Goal: Browse casually: Explore the website without a specific task or goal

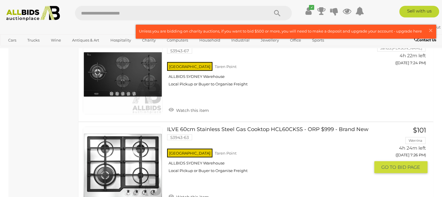
scroll to position [1220, 0]
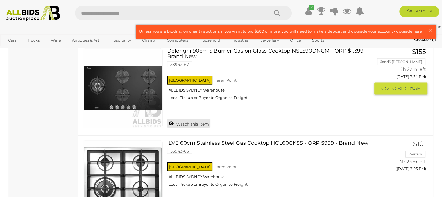
click at [170, 121] on link "Watch this item" at bounding box center [188, 123] width 43 height 9
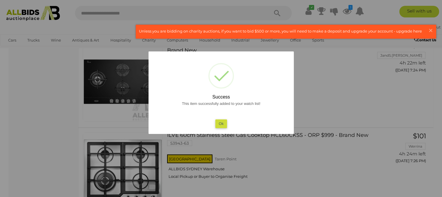
click at [219, 125] on button "Ok" at bounding box center [221, 123] width 12 height 8
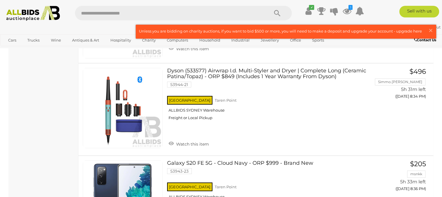
scroll to position [4359, 0]
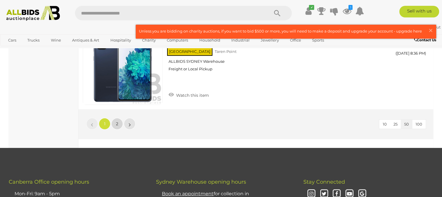
click at [117, 121] on span "2" at bounding box center [117, 123] width 2 height 5
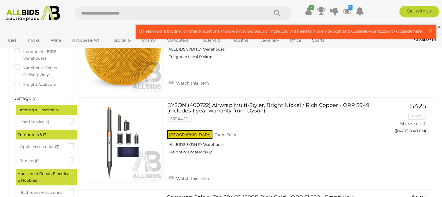
scroll to position [30, 0]
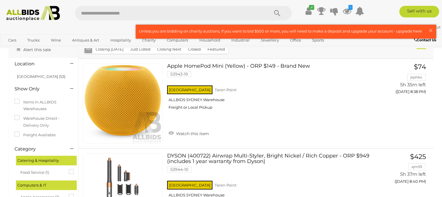
click at [19, 12] on img at bounding box center [33, 13] width 60 height 15
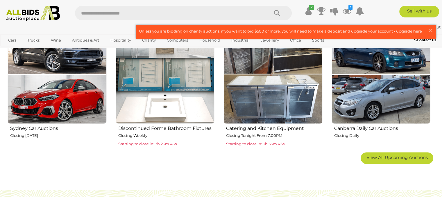
scroll to position [378, 0]
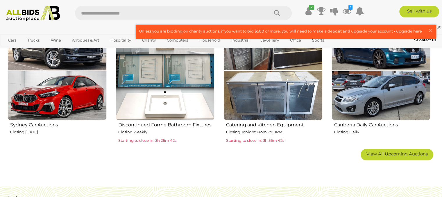
click at [177, 96] on img at bounding box center [165, 70] width 99 height 99
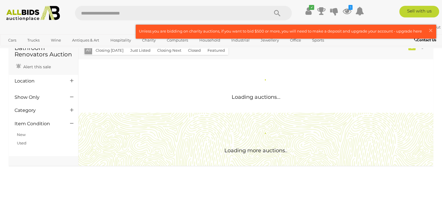
scroll to position [29, 0]
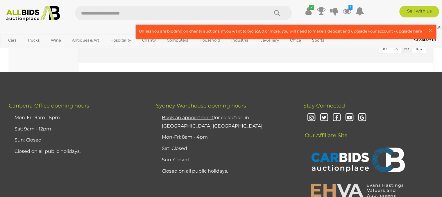
scroll to position [3226, 0]
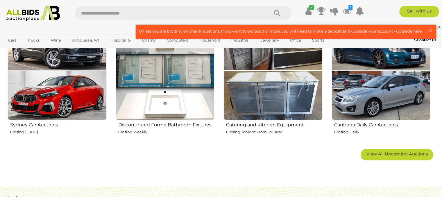
scroll to position [378, 0]
click at [356, 76] on img at bounding box center [381, 70] width 99 height 99
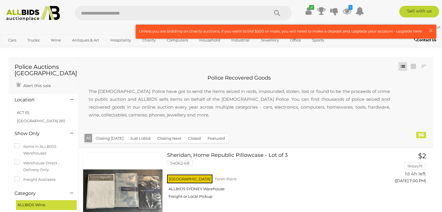
click at [24, 12] on img at bounding box center [33, 13] width 60 height 15
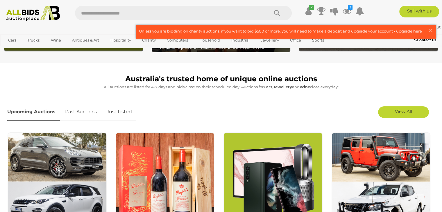
scroll to position [174, 0]
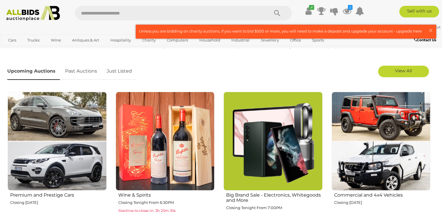
click at [164, 139] on img at bounding box center [165, 141] width 99 height 99
